Goal: Navigation & Orientation: Understand site structure

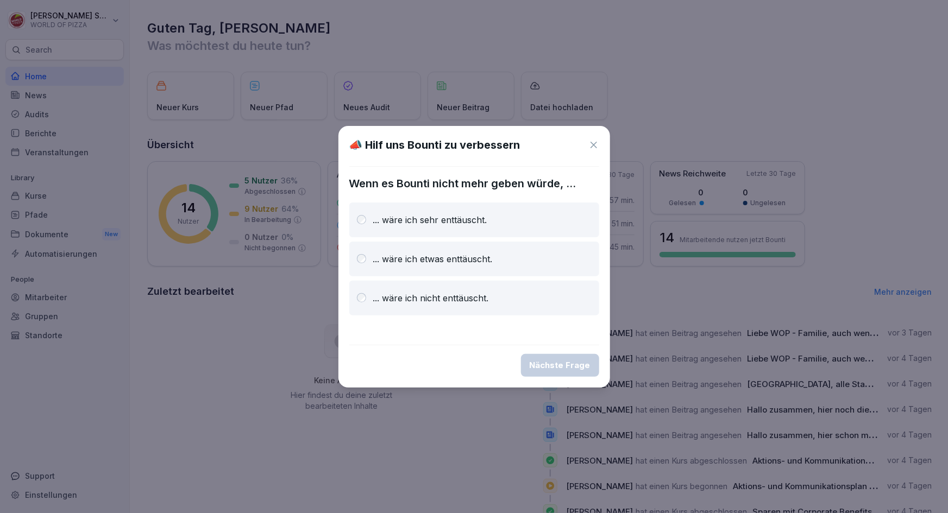
click at [590, 142] on icon at bounding box center [593, 145] width 7 height 7
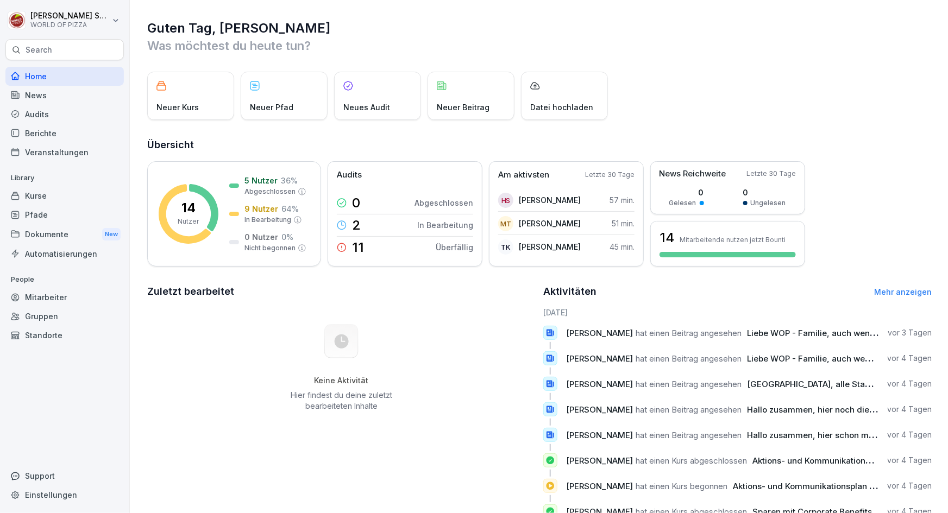
click at [37, 151] on div "Veranstaltungen" at bounding box center [64, 152] width 118 height 19
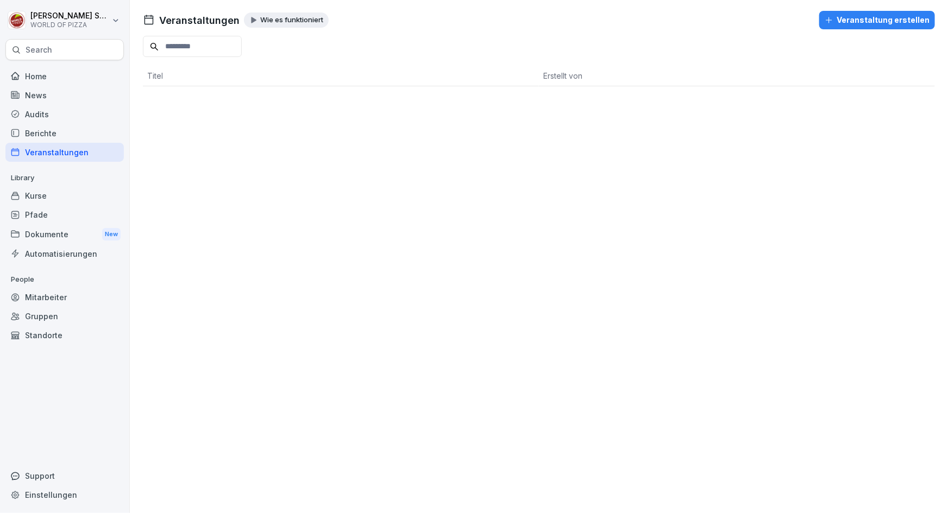
click at [30, 198] on div "Kurse" at bounding box center [64, 195] width 118 height 19
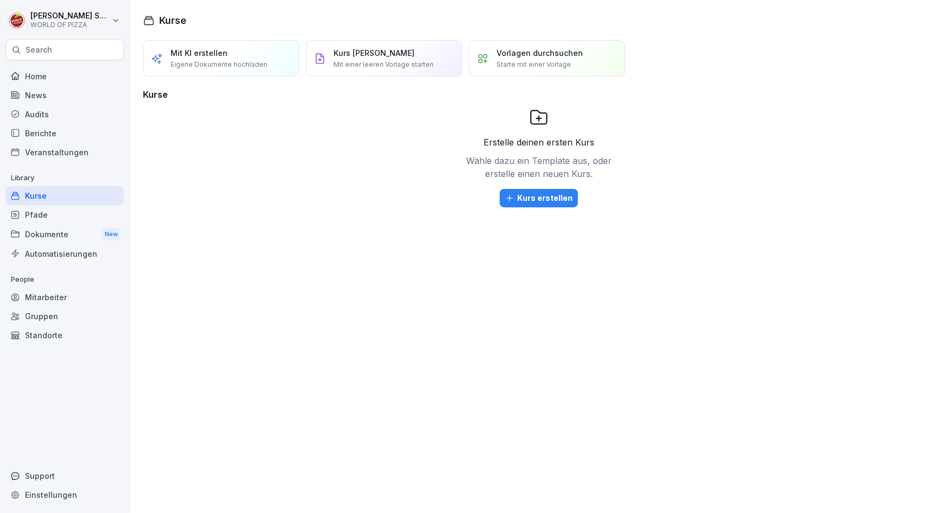
click at [41, 231] on div "Dokumente New" at bounding box center [64, 234] width 118 height 20
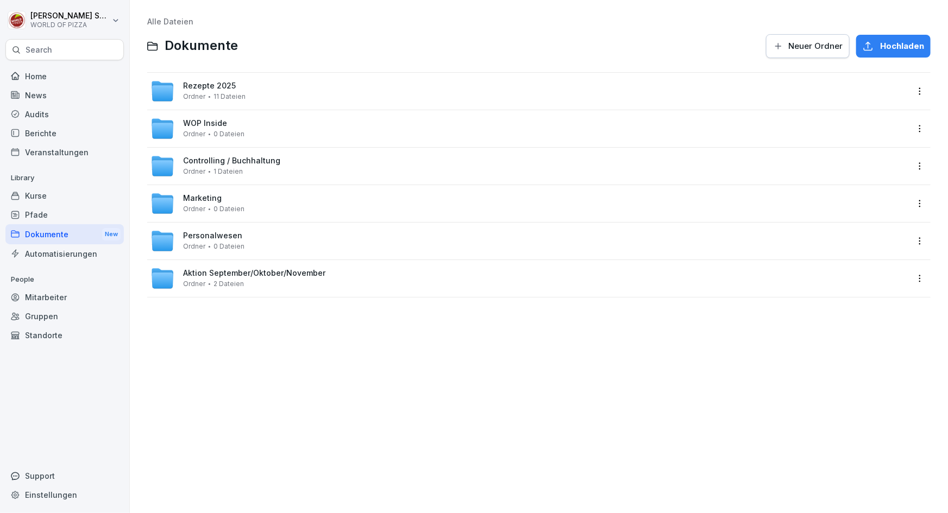
click at [41, 231] on div "Dokumente New" at bounding box center [64, 234] width 118 height 20
click at [189, 120] on span "WOP Inside" at bounding box center [205, 123] width 44 height 9
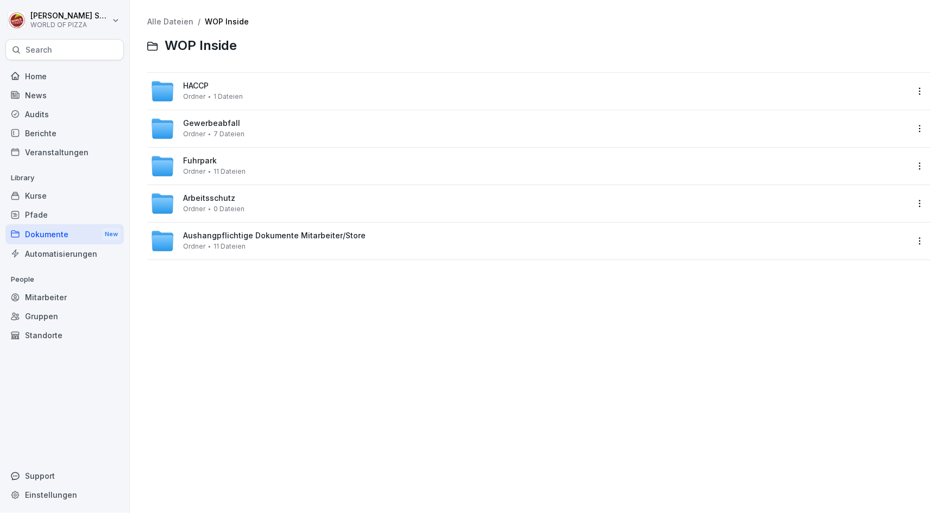
click at [39, 213] on div "Pfade" at bounding box center [64, 214] width 118 height 19
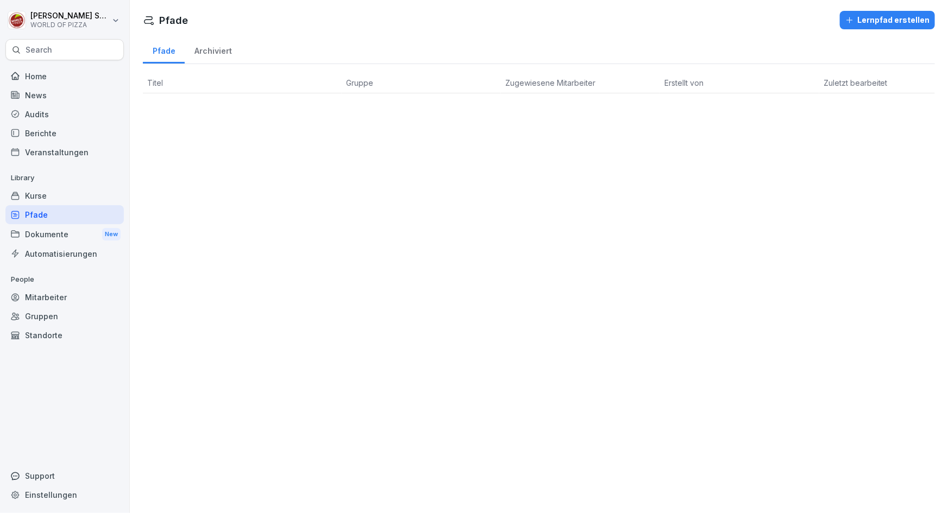
click at [43, 194] on div "Kurse" at bounding box center [64, 195] width 118 height 19
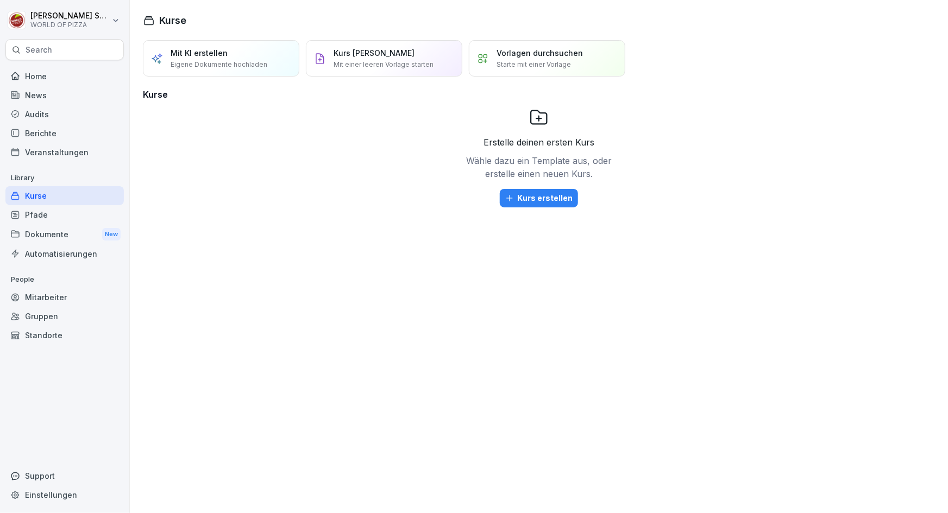
click at [49, 150] on div "Veranstaltungen" at bounding box center [64, 152] width 118 height 19
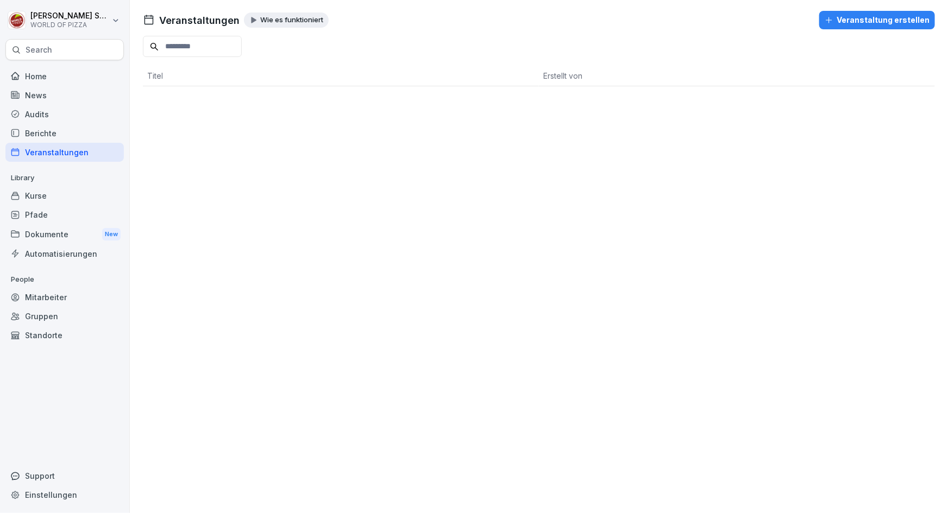
click at [43, 135] on div "Berichte" at bounding box center [64, 133] width 118 height 19
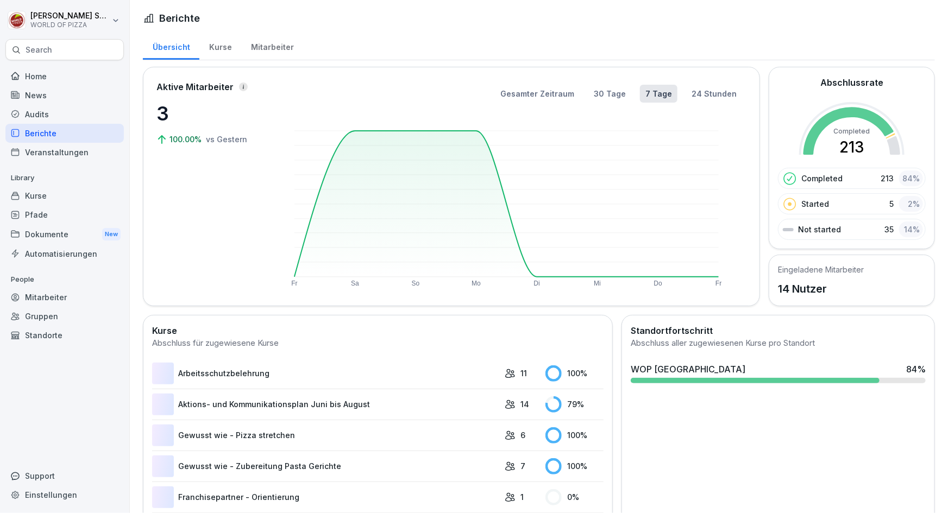
click at [43, 132] on div "Berichte" at bounding box center [64, 133] width 118 height 19
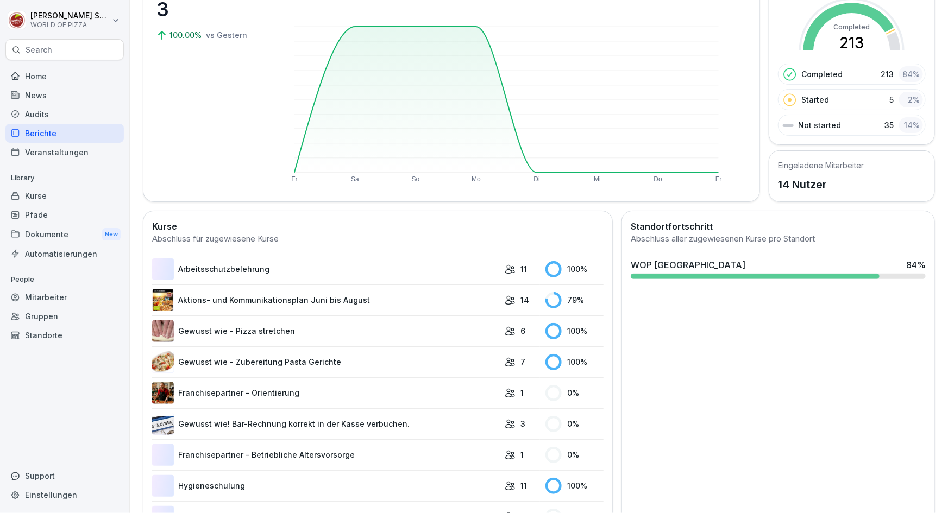
scroll to position [98, 0]
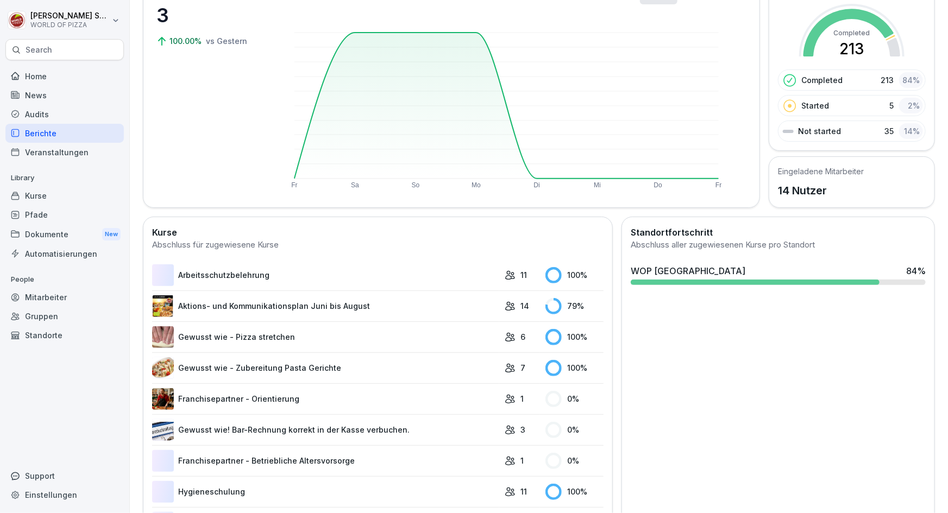
click at [35, 95] on div "News" at bounding box center [64, 95] width 118 height 19
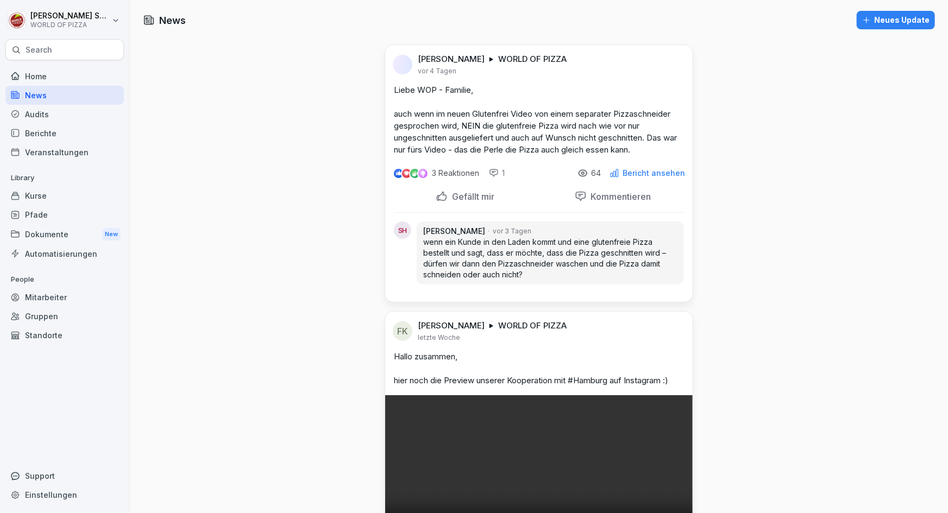
click at [41, 94] on div "News" at bounding box center [64, 95] width 118 height 19
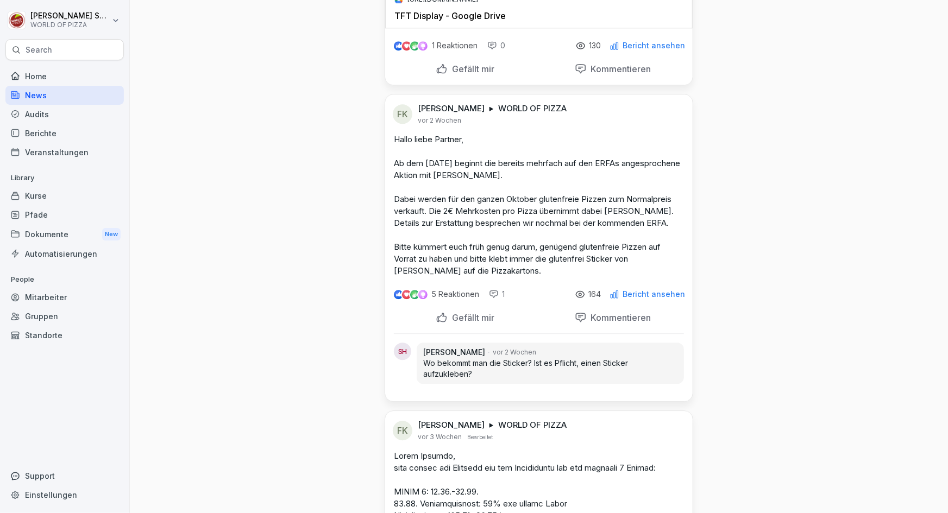
scroll to position [1382, 0]
click at [42, 300] on div "Mitarbeiter" at bounding box center [64, 297] width 118 height 19
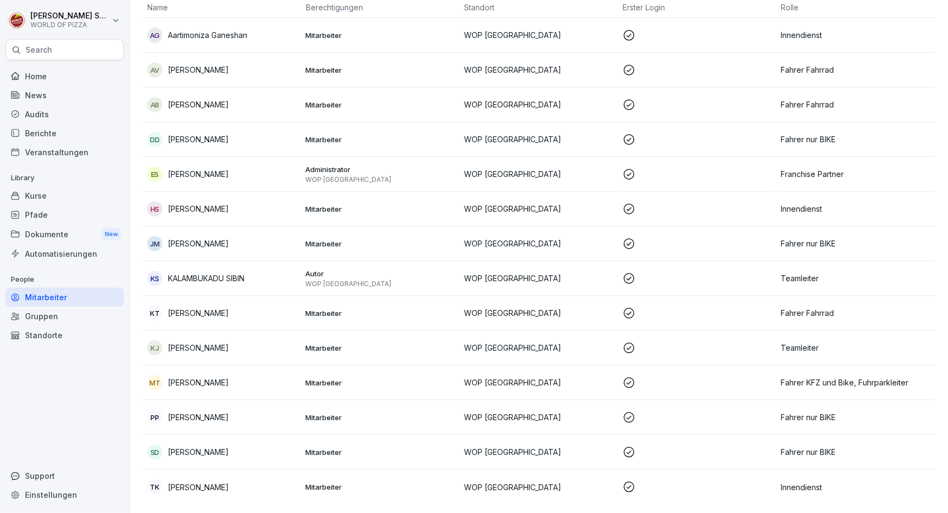
scroll to position [112, 0]
click at [35, 331] on div "Standorte" at bounding box center [64, 335] width 118 height 19
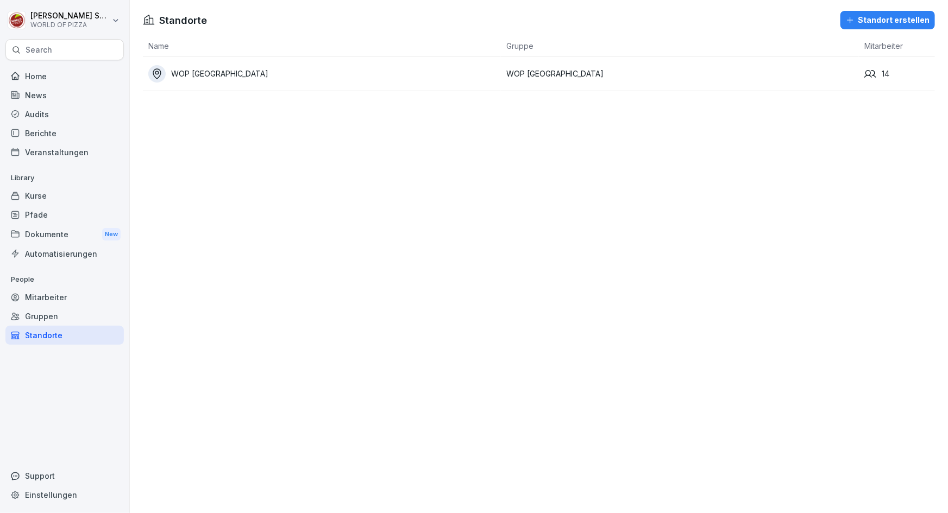
click at [51, 319] on div "Gruppen" at bounding box center [64, 316] width 118 height 19
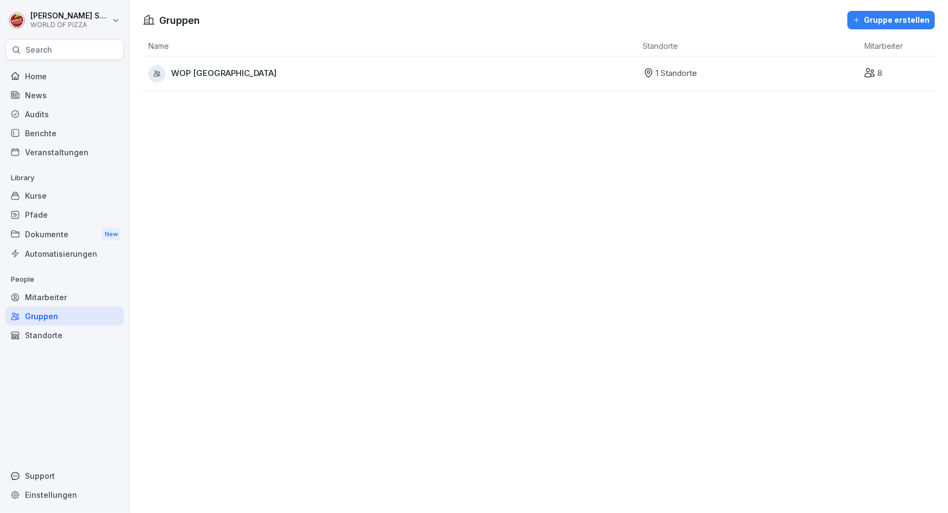
click at [29, 248] on div "Automatisierungen" at bounding box center [64, 253] width 118 height 19
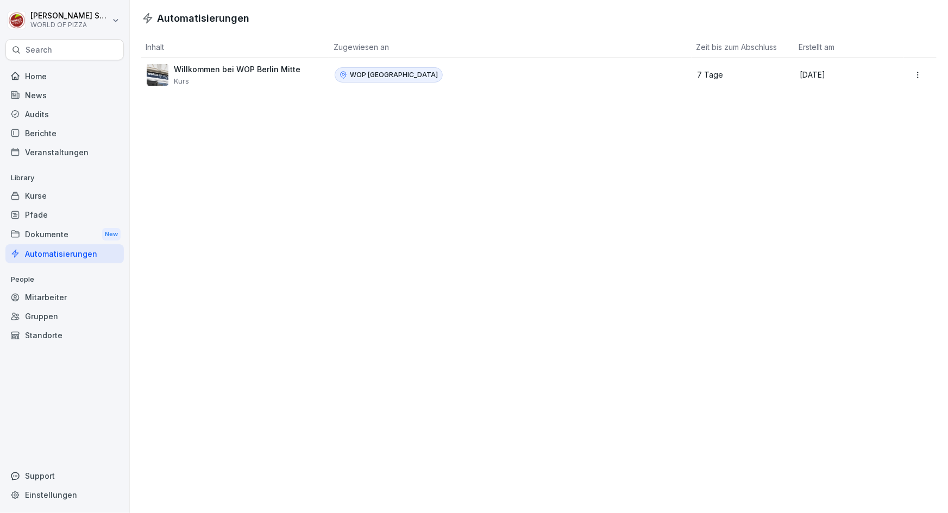
click at [37, 237] on div "Dokumente New" at bounding box center [64, 234] width 118 height 20
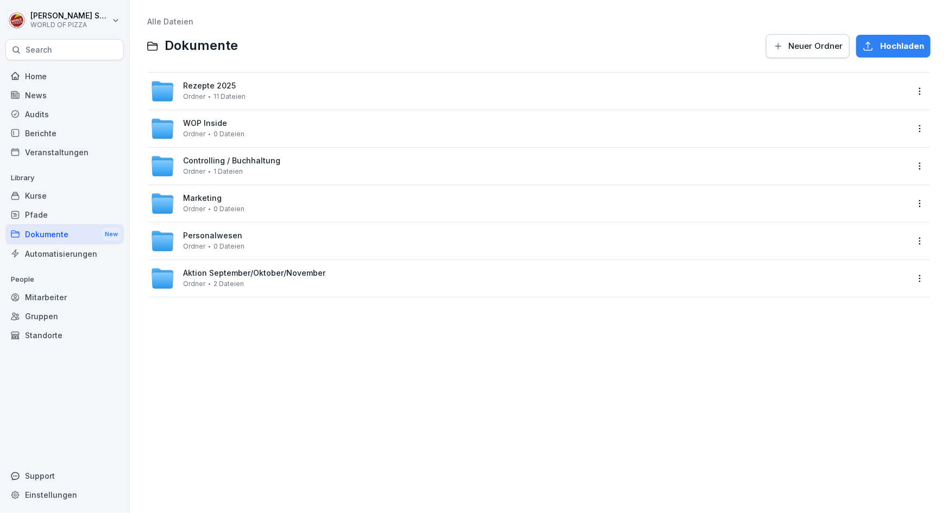
click at [210, 199] on span "Marketing" at bounding box center [202, 198] width 39 height 9
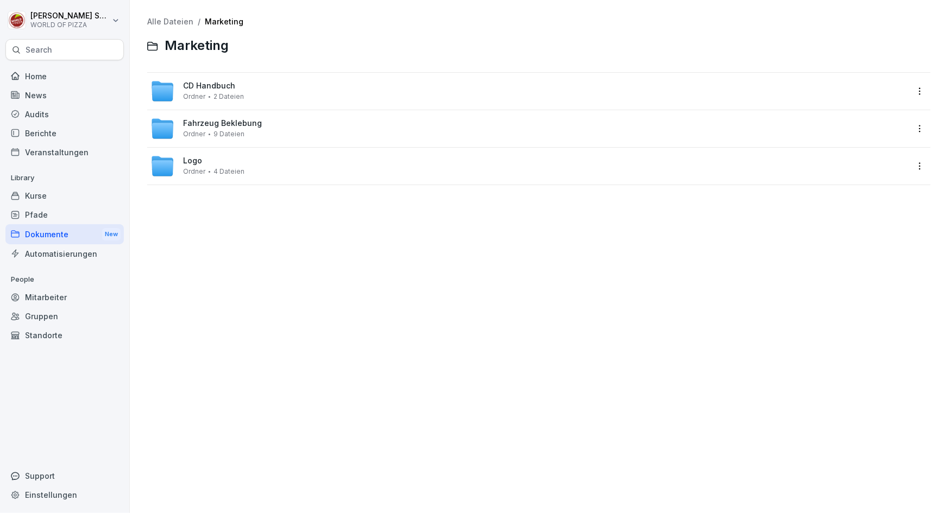
click at [54, 232] on div "Dokumente New" at bounding box center [64, 234] width 118 height 20
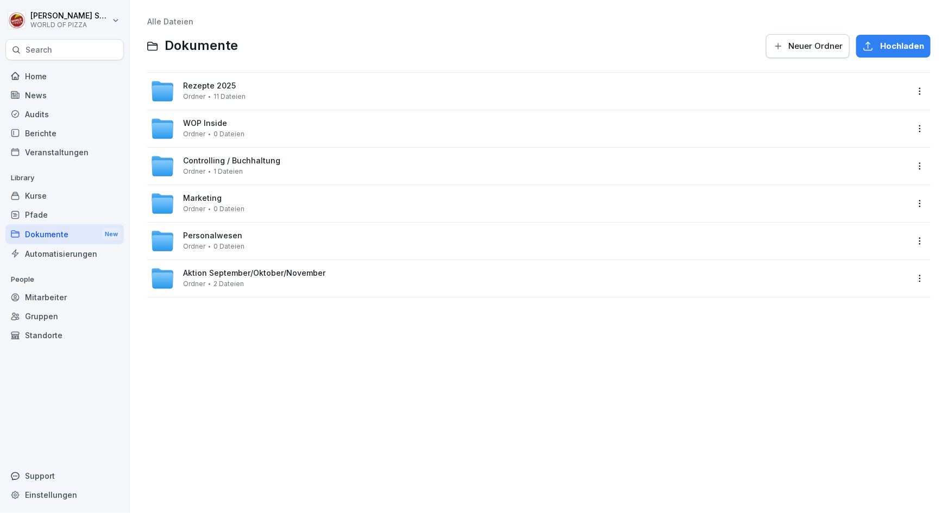
click at [200, 243] on span "Ordner" at bounding box center [194, 247] width 22 height 8
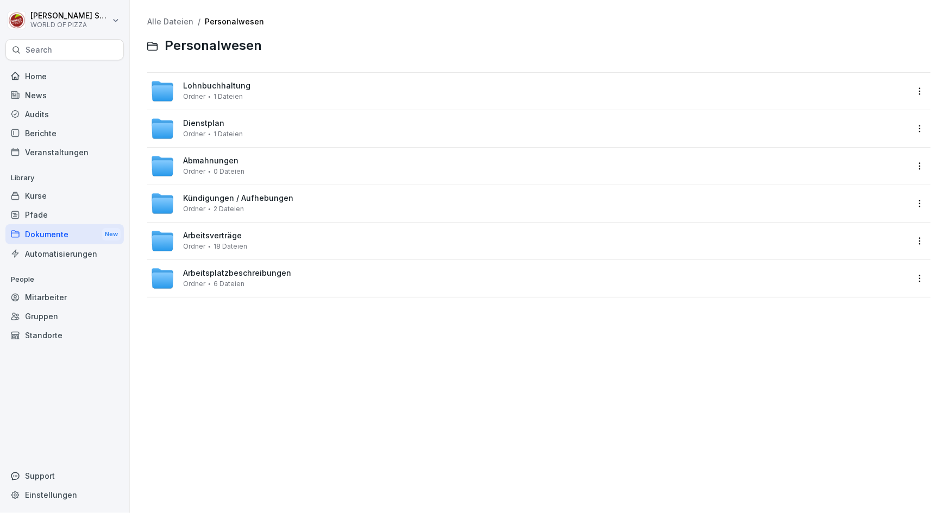
click at [43, 234] on div "Dokumente New" at bounding box center [64, 234] width 118 height 20
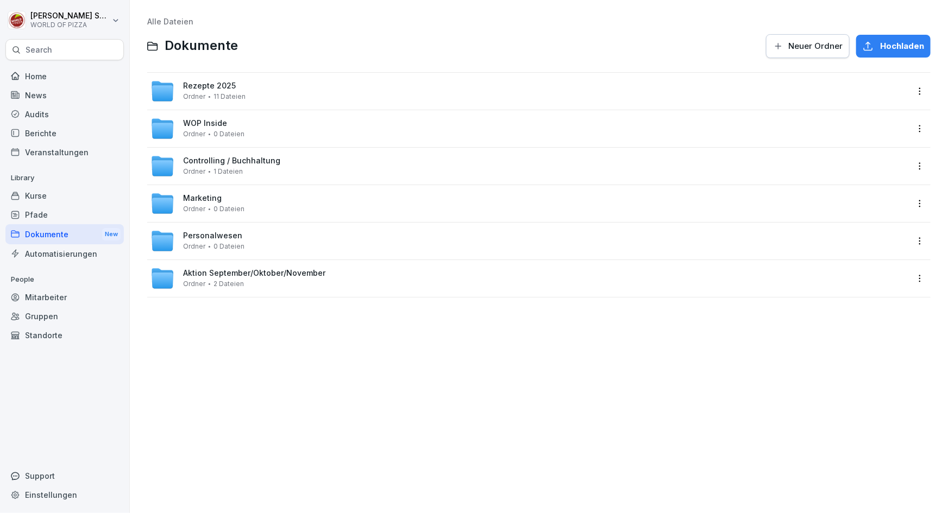
click at [201, 194] on span "Marketing" at bounding box center [202, 198] width 39 height 9
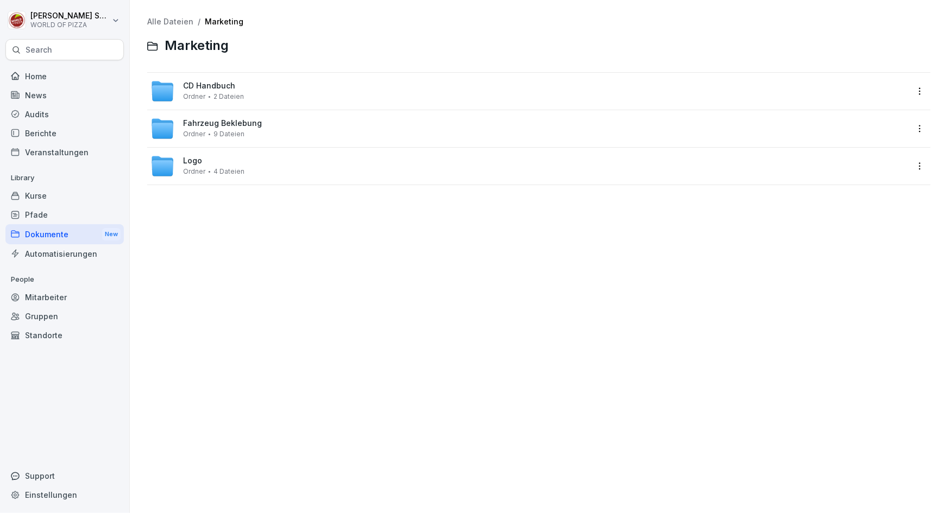
click at [55, 234] on div "Dokumente New" at bounding box center [64, 234] width 118 height 20
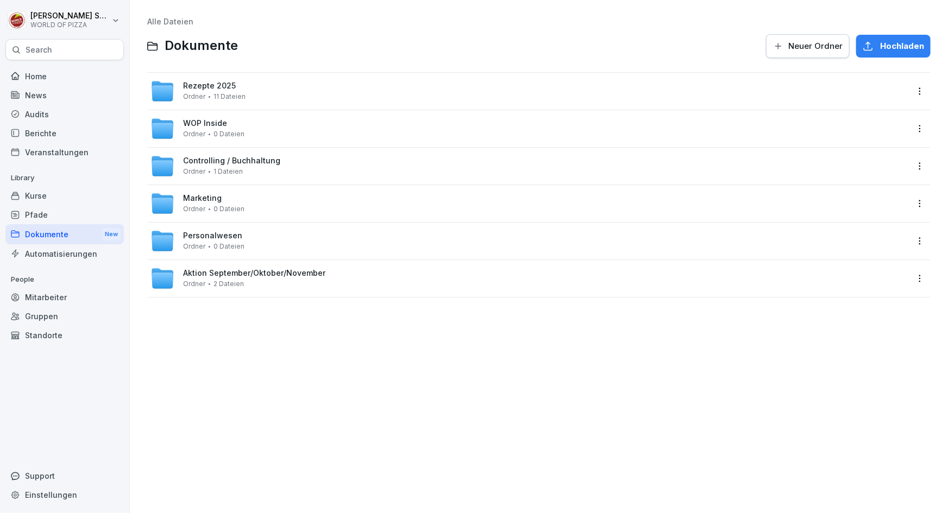
click at [193, 119] on span "WOP Inside" at bounding box center [205, 123] width 44 height 9
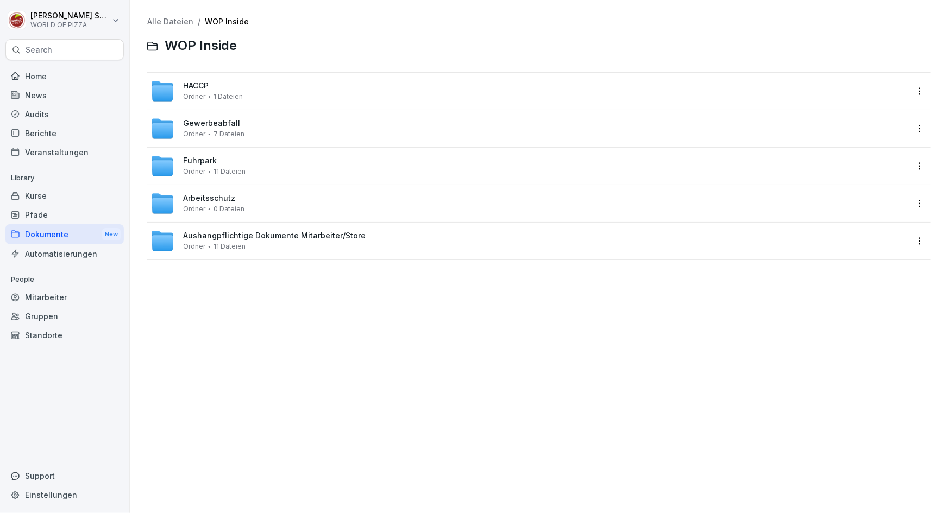
click at [209, 236] on span "Aushangpflichtige Dokumente Mitarbeiter/Store" at bounding box center [274, 235] width 183 height 9
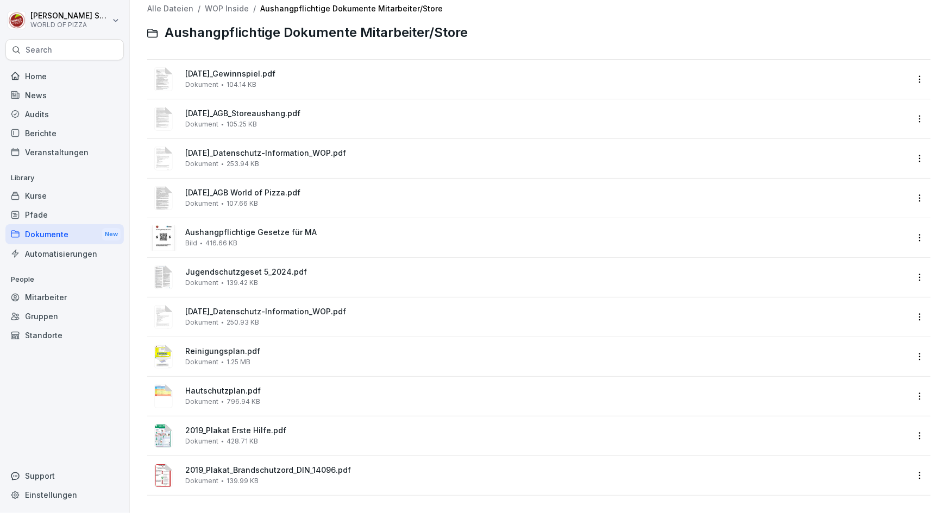
scroll to position [20, 0]
click at [31, 473] on div "Support" at bounding box center [64, 476] width 118 height 19
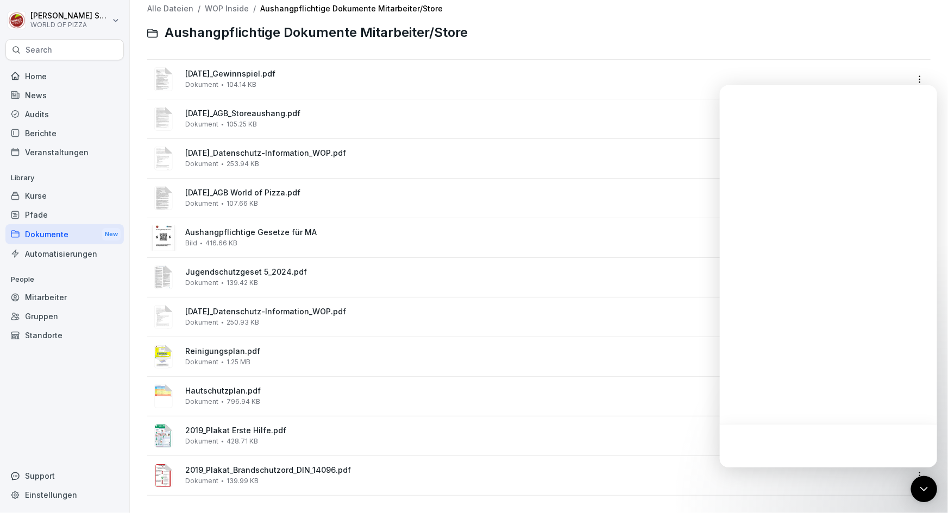
scroll to position [0, 0]
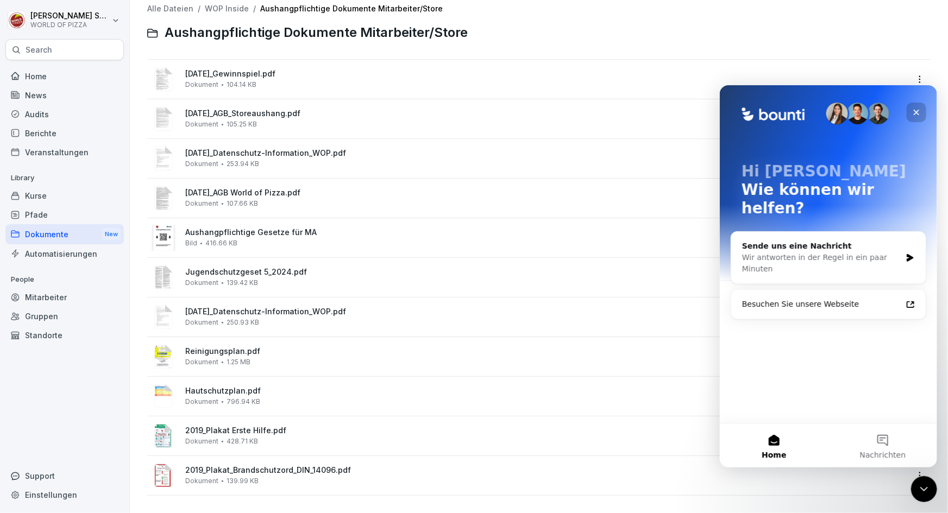
click at [920, 108] on icon "Schließen" at bounding box center [915, 112] width 9 height 9
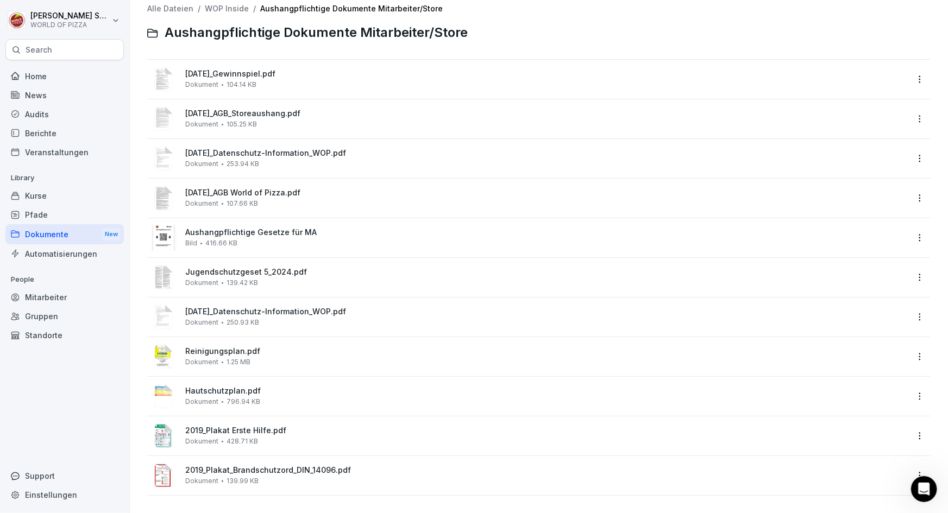
click at [31, 131] on div "Berichte" at bounding box center [64, 133] width 118 height 19
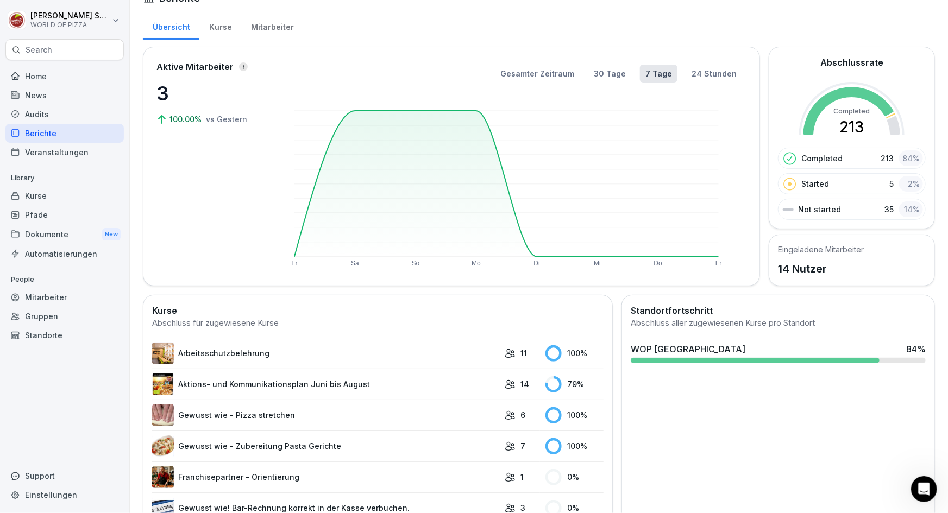
click at [38, 113] on div "Audits" at bounding box center [64, 114] width 118 height 19
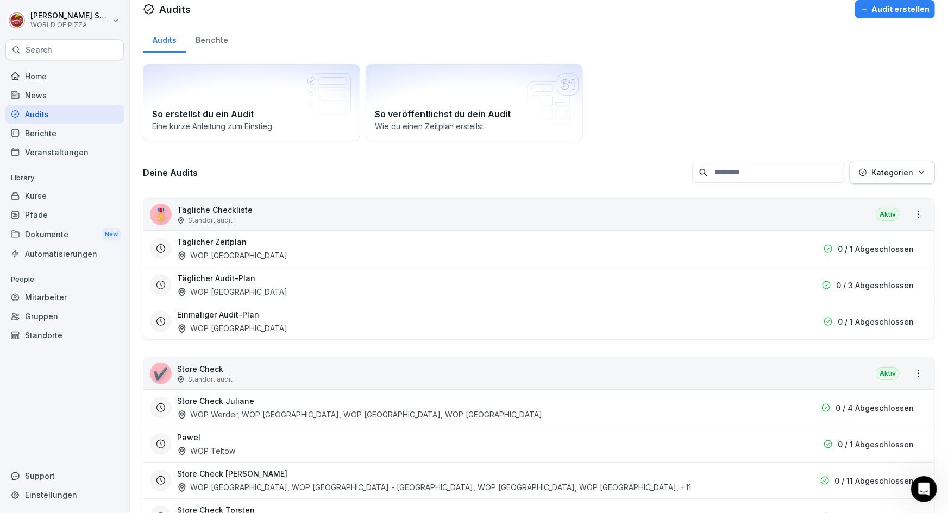
click at [39, 84] on div "Home" at bounding box center [64, 76] width 118 height 19
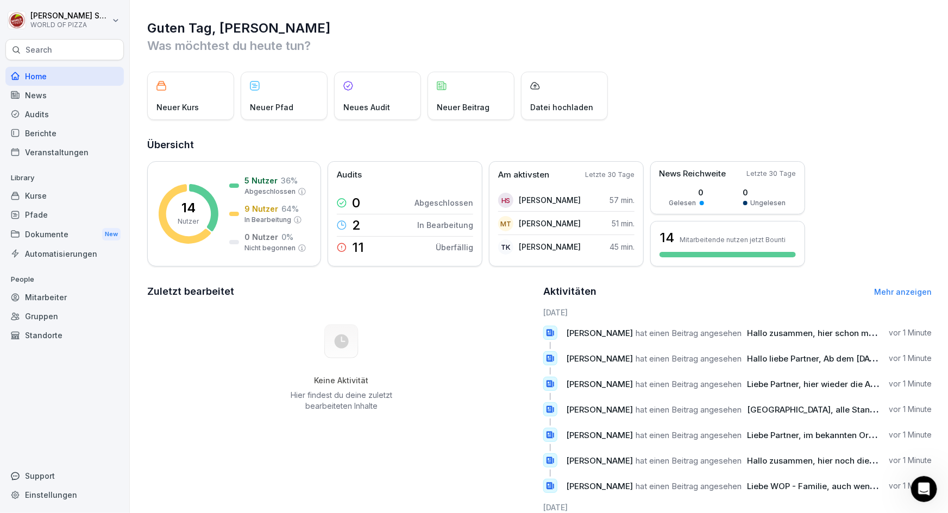
click at [40, 76] on div "Home" at bounding box center [64, 76] width 118 height 19
